Goal: Task Accomplishment & Management: Use online tool/utility

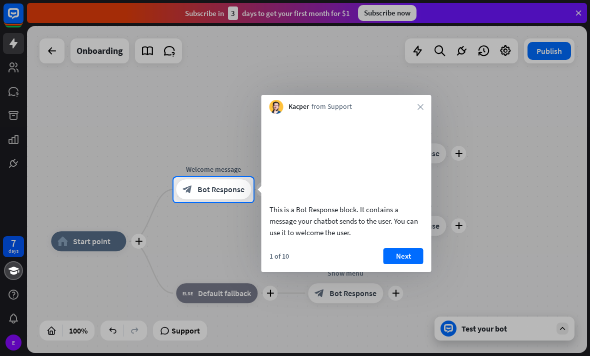
click at [404, 264] on button "Next" at bounding box center [403, 256] width 40 height 16
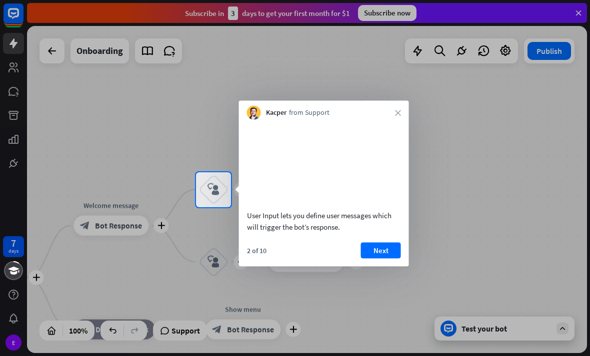
click at [384, 258] on button "Next" at bounding box center [381, 250] width 40 height 16
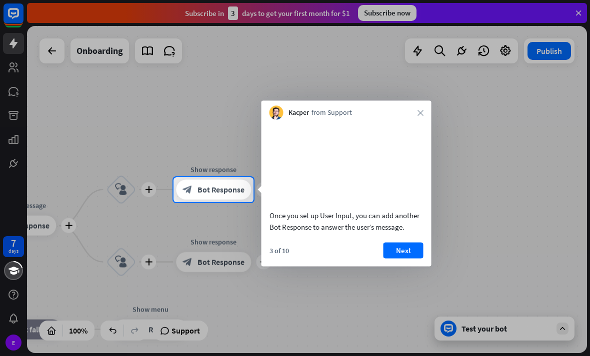
click at [402, 258] on button "Next" at bounding box center [403, 250] width 40 height 16
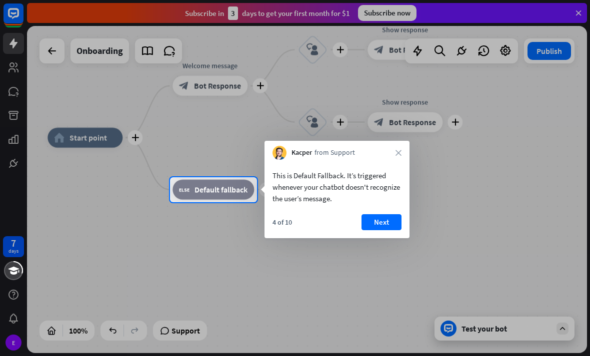
click at [385, 219] on button "Next" at bounding box center [381, 222] width 40 height 16
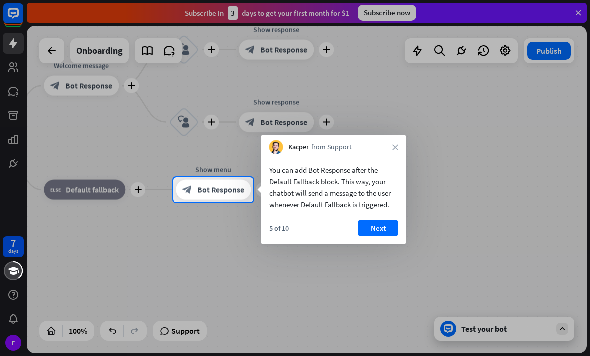
click at [388, 231] on button "Next" at bounding box center [378, 228] width 40 height 16
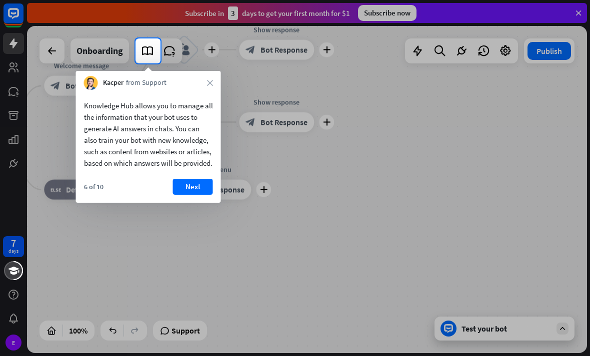
click at [199, 195] on button "Next" at bounding box center [193, 187] width 40 height 16
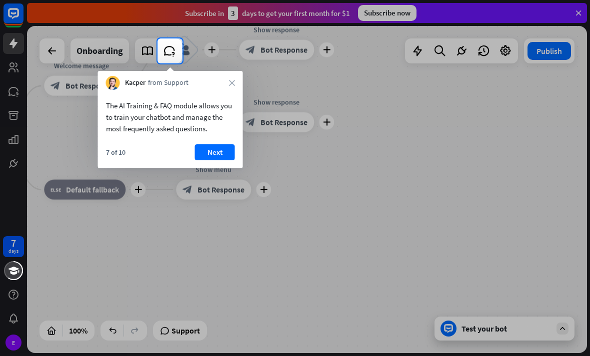
click at [218, 156] on button "Next" at bounding box center [215, 152] width 40 height 16
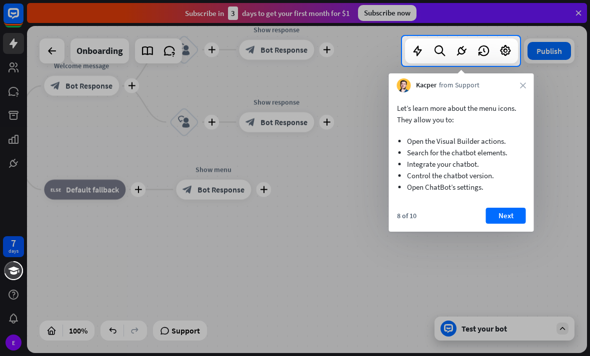
click at [499, 211] on button "Next" at bounding box center [506, 216] width 40 height 16
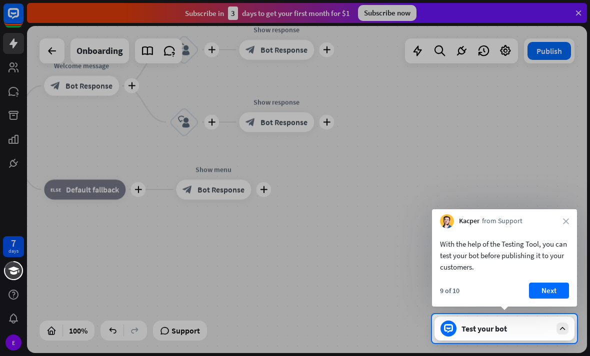
click at [550, 290] on button "Next" at bounding box center [549, 291] width 40 height 16
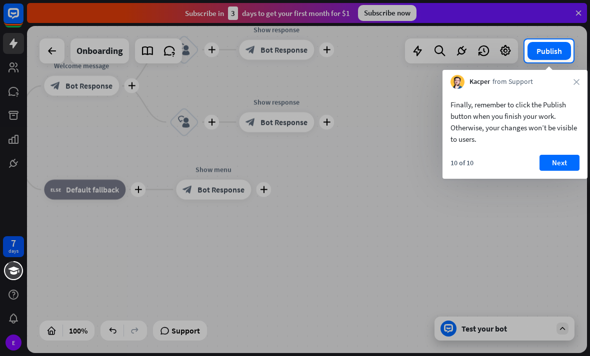
click at [560, 163] on button "Next" at bounding box center [559, 163] width 40 height 16
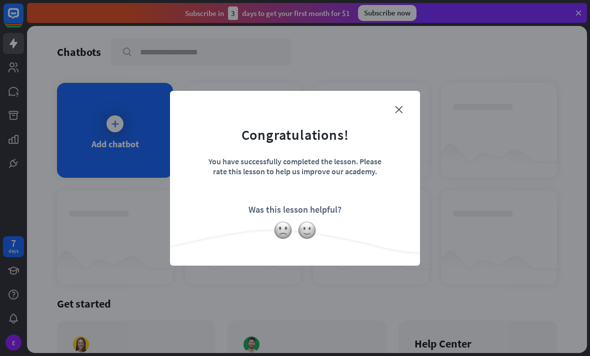
click at [398, 111] on icon "close" at bounding box center [398, 109] width 7 height 7
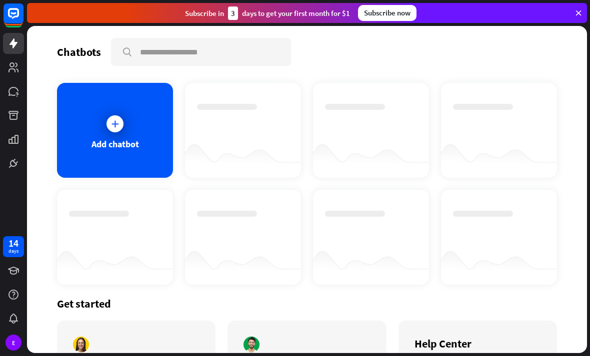
click at [575, 17] on div "Subscribe [DATE] to get your first month for $1 Subscribe now" at bounding box center [307, 13] width 560 height 20
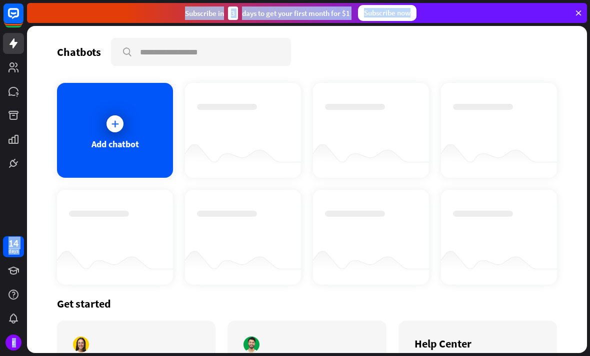
click at [582, 13] on icon at bounding box center [578, 12] width 9 height 9
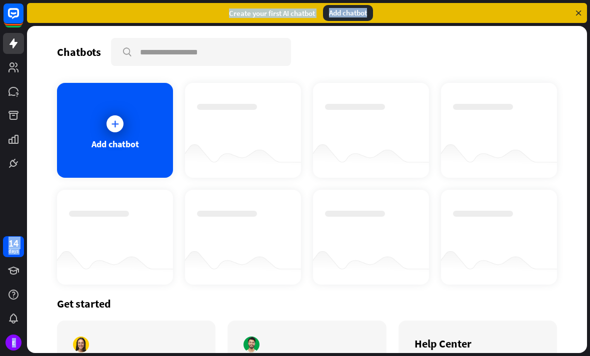
click at [578, 17] on icon at bounding box center [578, 12] width 9 height 9
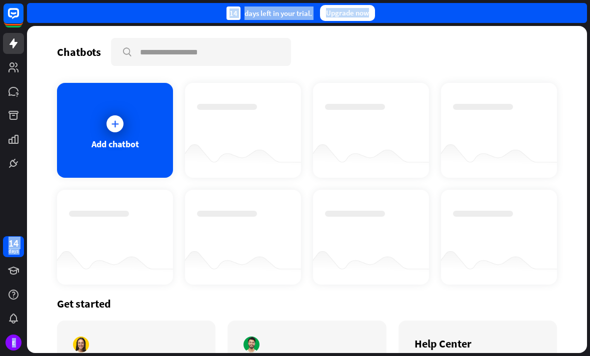
click at [586, 31] on div "Chatbots search Add chatbot Get started How to start building your chatbots Wat…" at bounding box center [307, 189] width 560 height 327
click at [126, 126] on div at bounding box center [114, 123] width 25 height 25
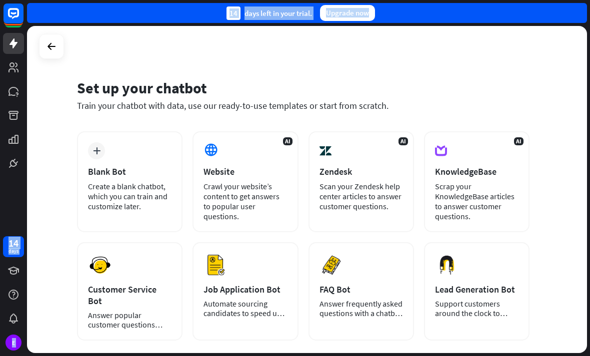
click at [52, 47] on icon at bounding box center [51, 46] width 12 height 12
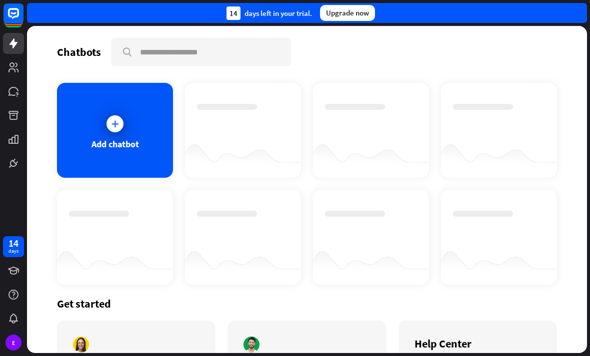
click at [121, 125] on div at bounding box center [114, 123] width 17 height 17
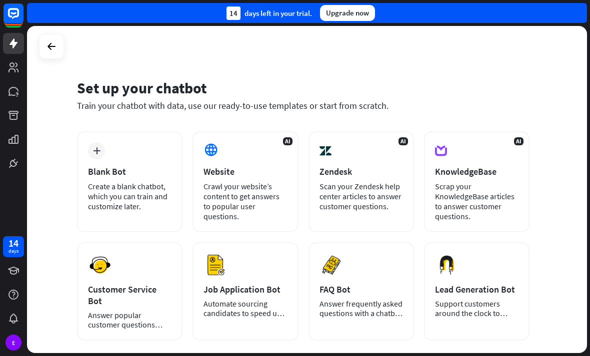
click at [96, 153] on icon "plus" at bounding box center [96, 150] width 7 height 7
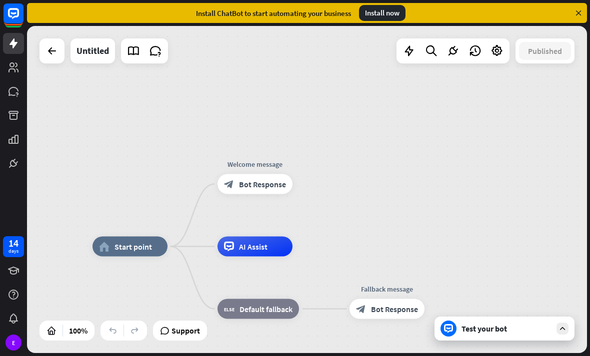
click at [586, 202] on div "home_2 Start point Welcome message block_bot_response Bot Response AI Assist bl…" at bounding box center [307, 189] width 560 height 327
